Goal: Transaction & Acquisition: Purchase product/service

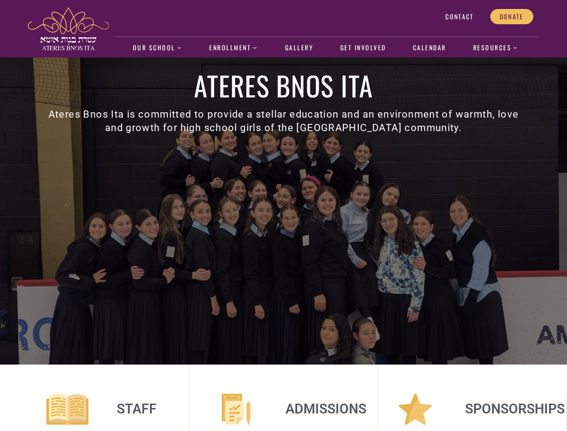
click at [283, 215] on div "Ateres Bnos Ita Ateres Bnos Ita is committed to provide a stellar education and…" at bounding box center [283, 210] width 511 height 307
click at [326, 48] on ul "Our School About us Faculty and Staff Academics Dress Code and Uniform Informat…" at bounding box center [326, 48] width 396 height 21
click at [157, 48] on link "Our School" at bounding box center [157, 48] width 59 height 21
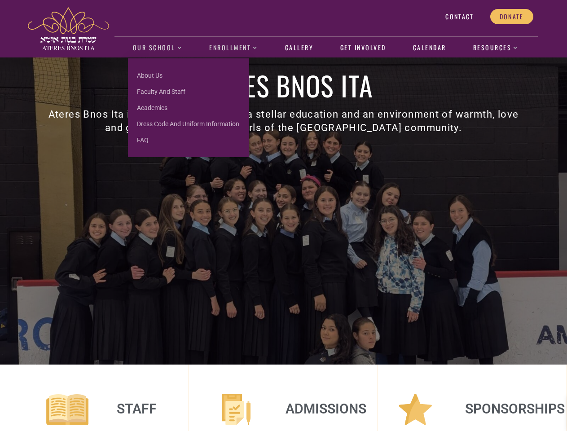
click at [233, 48] on link "Enrollment" at bounding box center [234, 48] width 58 height 21
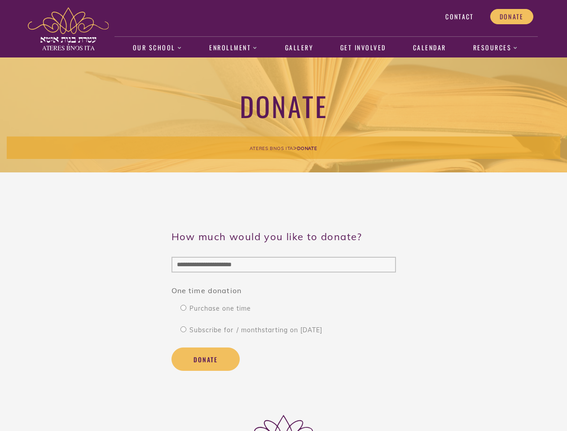
click at [283, 215] on div "**********" at bounding box center [283, 300] width 224 height 184
click at [326, 48] on ul "Our School About us Faculty and Staff Academics Dress Code and Uniform Informat…" at bounding box center [326, 48] width 396 height 21
click at [157, 48] on link "Our School" at bounding box center [157, 48] width 59 height 21
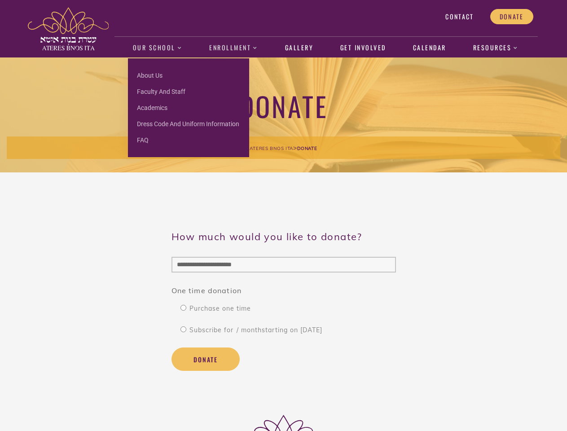
click at [233, 48] on link "Enrollment" at bounding box center [234, 48] width 58 height 21
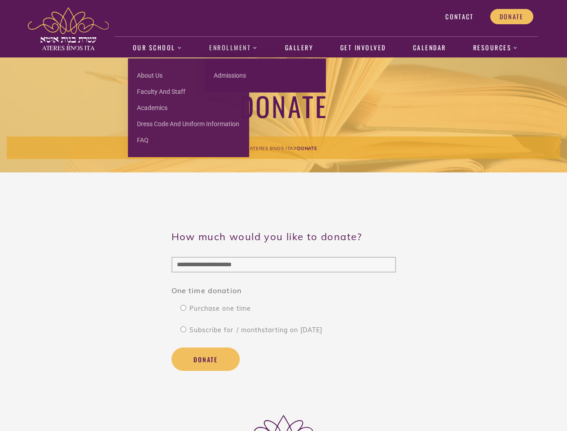
click at [205, 359] on button "Donate" at bounding box center [205, 358] width 68 height 23
